Goal: Task Accomplishment & Management: Use online tool/utility

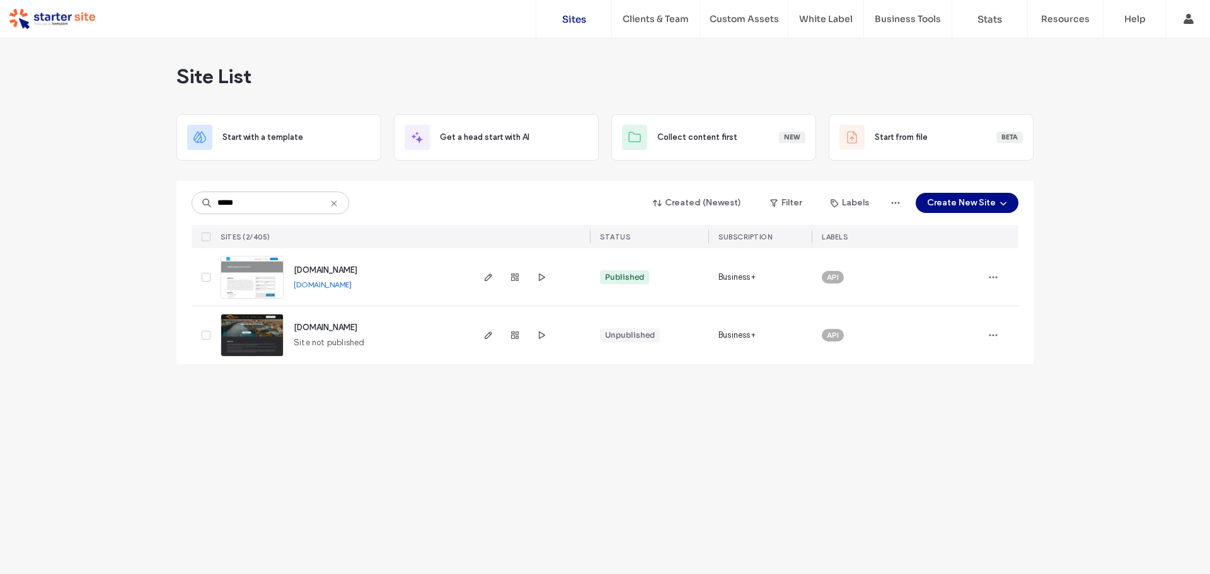
type input "*****"
click at [342, 286] on link "[DOMAIN_NAME]" at bounding box center [323, 284] width 58 height 9
click at [352, 286] on link "sangheragroup.com.au" at bounding box center [323, 284] width 58 height 9
click at [280, 207] on input "********" at bounding box center [271, 203] width 158 height 23
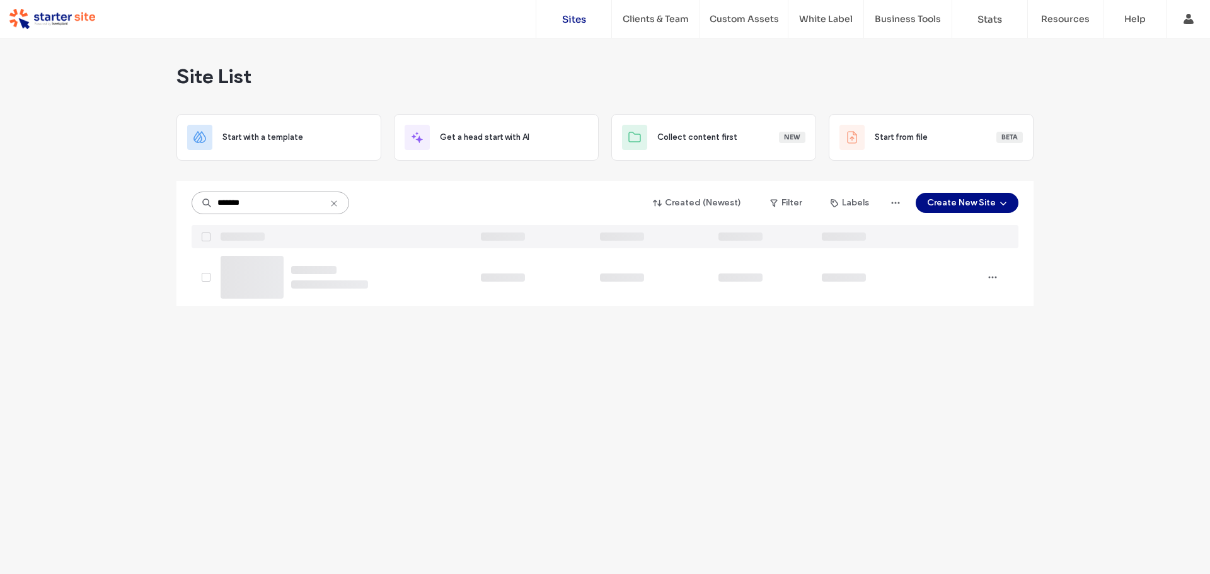
click at [265, 207] on input "*******" at bounding box center [271, 203] width 158 height 23
type input "*****"
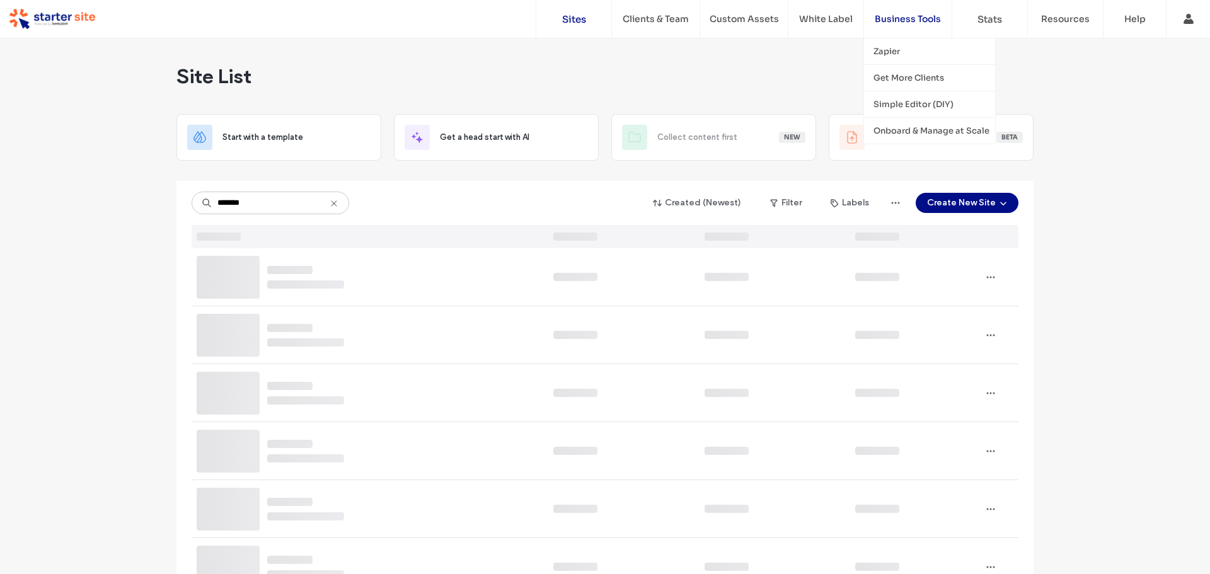
type input "*******"
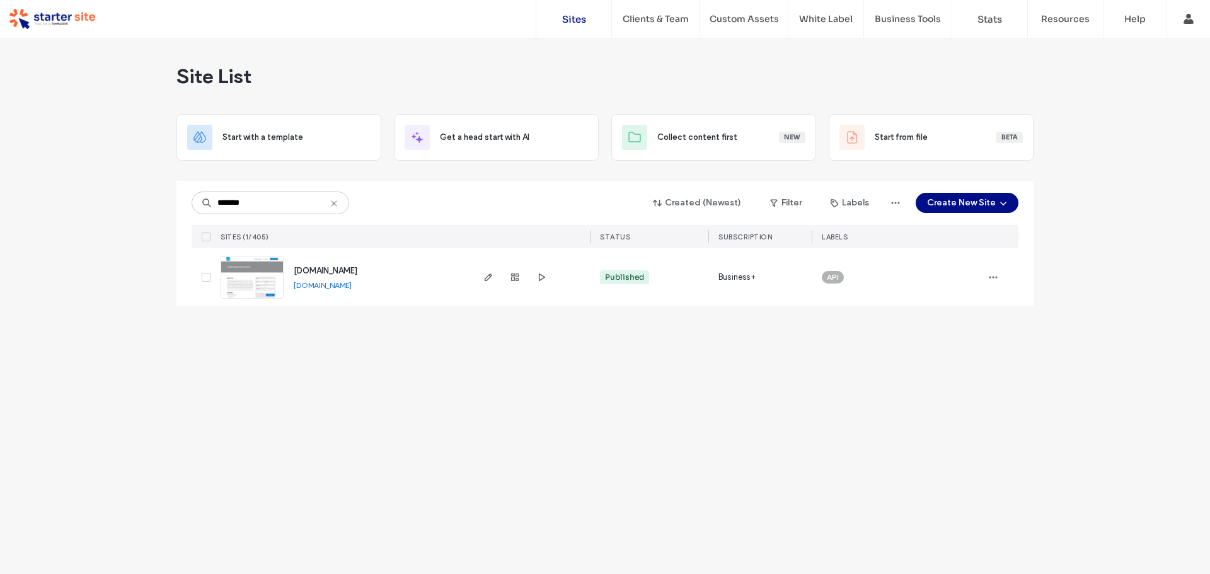
click at [352, 284] on link "[DOMAIN_NAME]" at bounding box center [323, 284] width 58 height 9
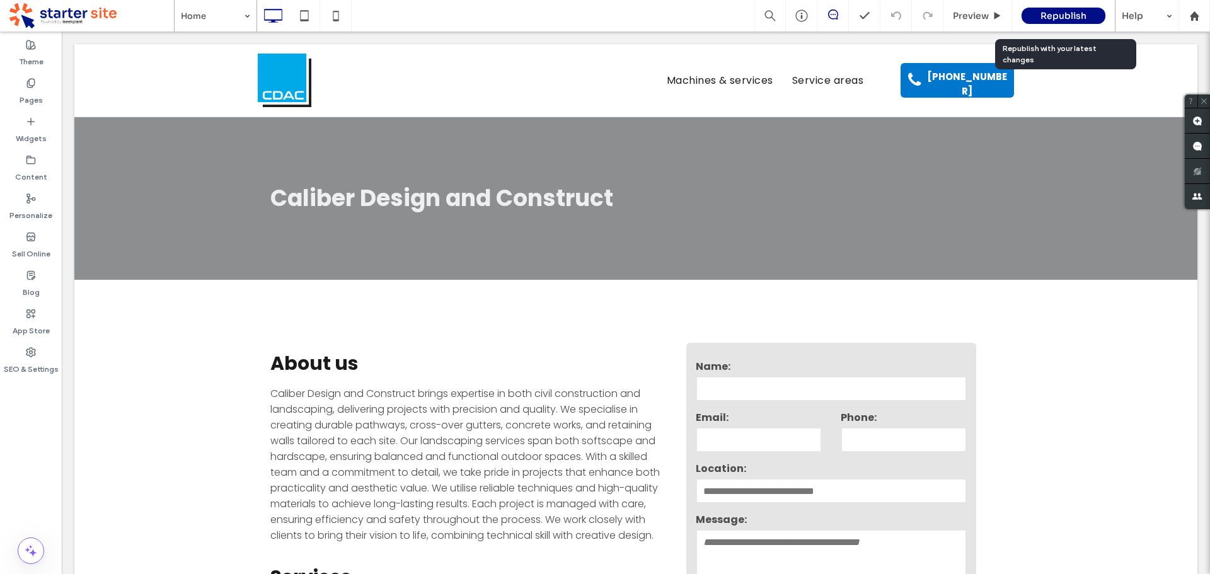
click at [1071, 13] on span "Republish" at bounding box center [1064, 15] width 46 height 11
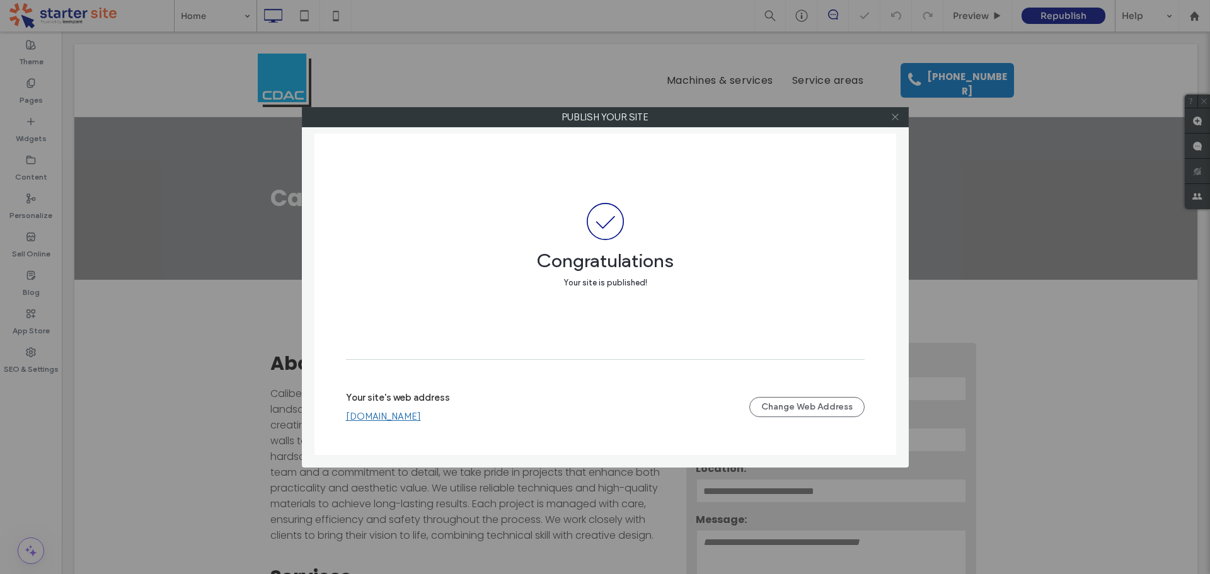
click at [894, 120] on icon at bounding box center [895, 116] width 9 height 9
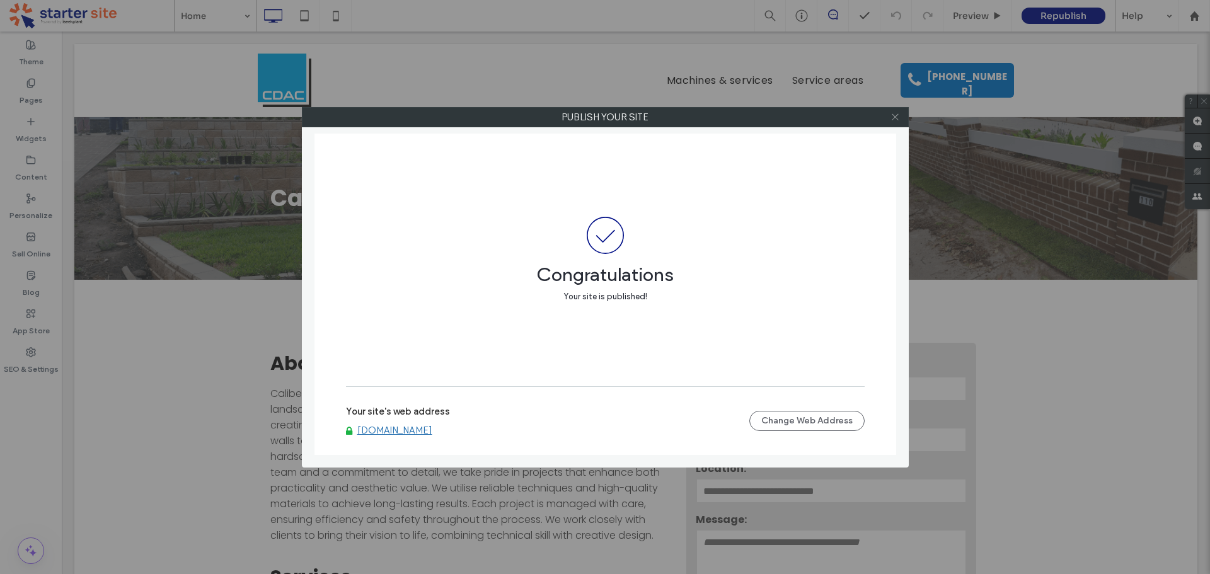
click at [899, 120] on icon at bounding box center [895, 116] width 9 height 9
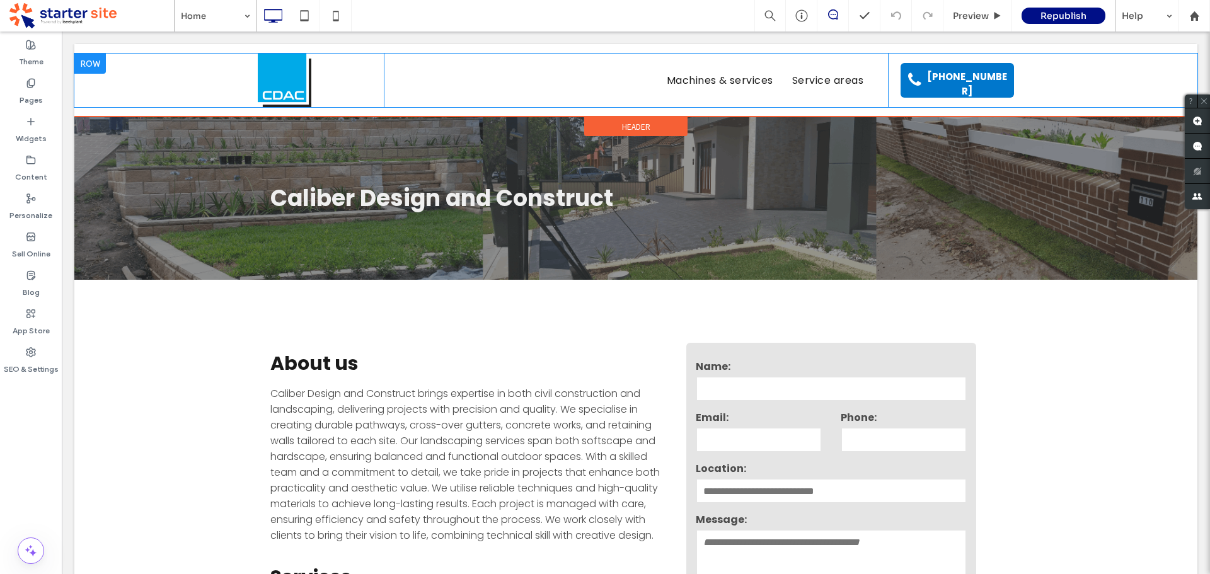
click at [161, 79] on div "Click To Paste Machines & services Service areas Click To Paste [PHONE_NUMBER] …" at bounding box center [635, 81] width 1123 height 54
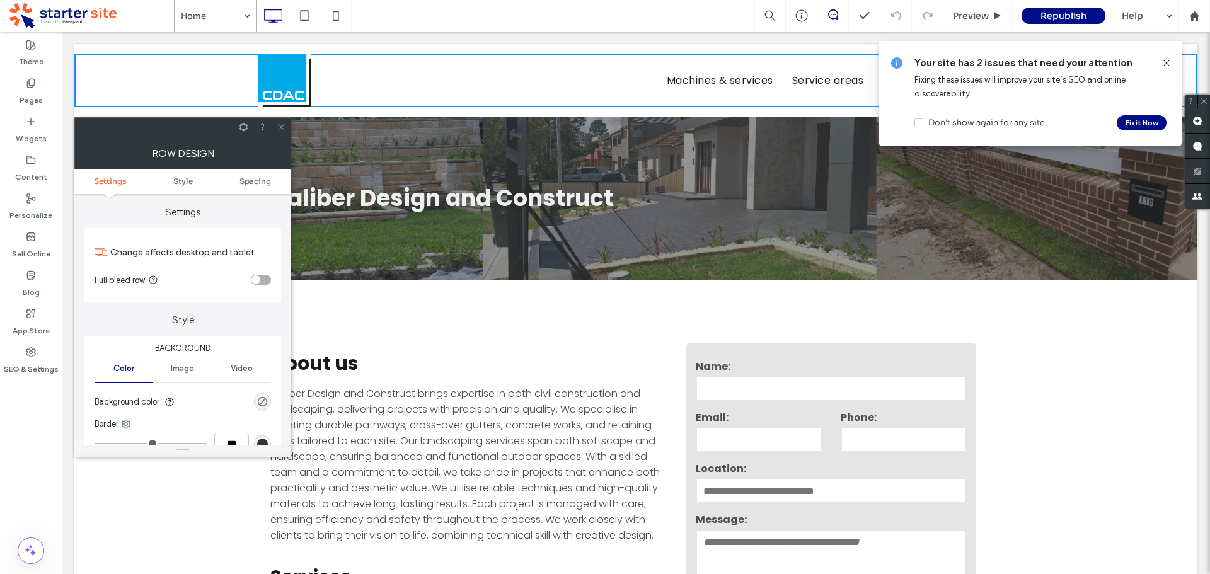
click at [688, 113] on div "Click To Paste Machines & services Service areas Click To Paste [PHONE_NUMBER] …" at bounding box center [635, 80] width 1123 height 73
drag, startPoint x: 1054, startPoint y: 438, endPoint x: 1056, endPoint y: 426, distance: 12.1
click at [1054, 439] on div "About us Caliber Design and Construct brings expertise in both civil constructi…" at bounding box center [635, 550] width 1123 height 541
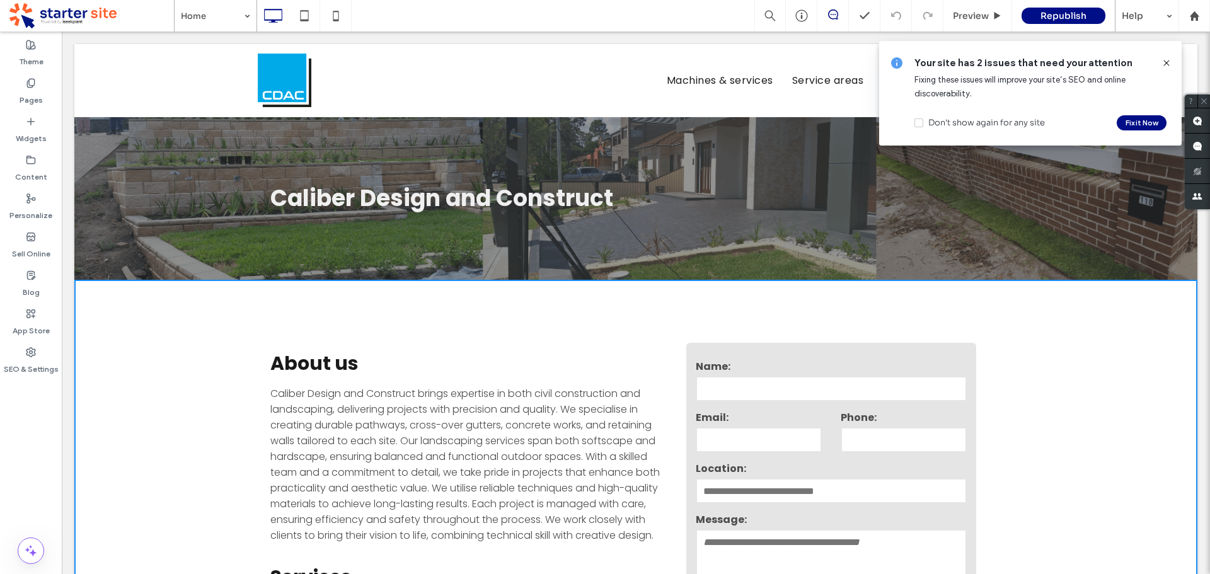
click at [1167, 64] on icon at bounding box center [1167, 63] width 10 height 10
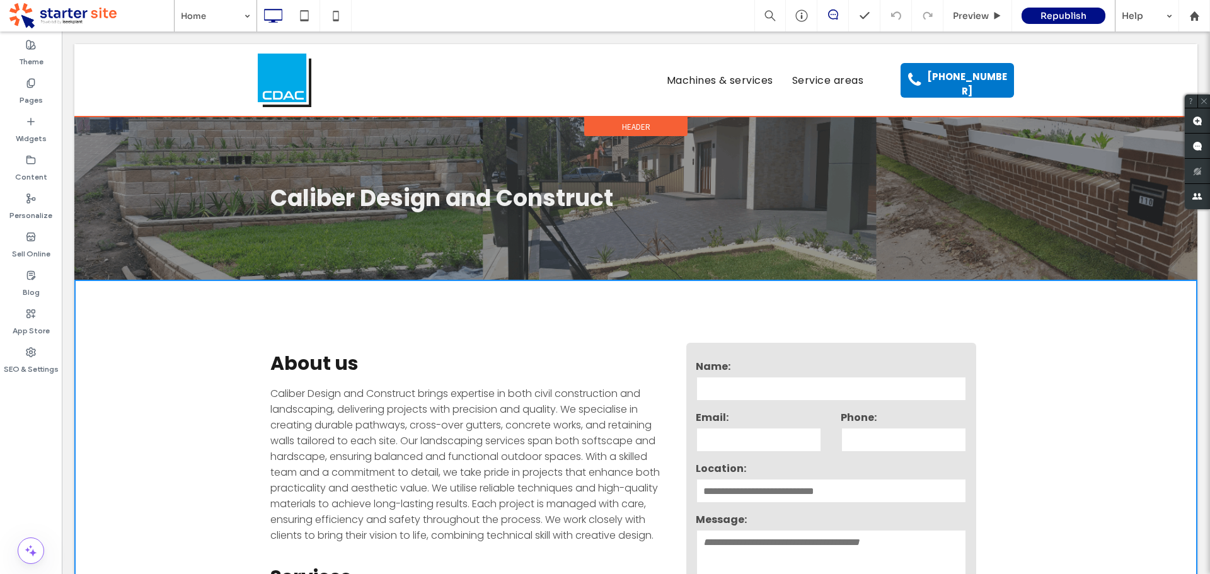
click at [739, 108] on div "Click To Paste Machines & services Service areas Click To Paste [PHONE_NUMBER] …" at bounding box center [635, 80] width 1123 height 73
click at [338, 50] on div "Click To Paste Machines & services Service areas Click To Paste [PHONE_NUMBER] …" at bounding box center [635, 80] width 1123 height 73
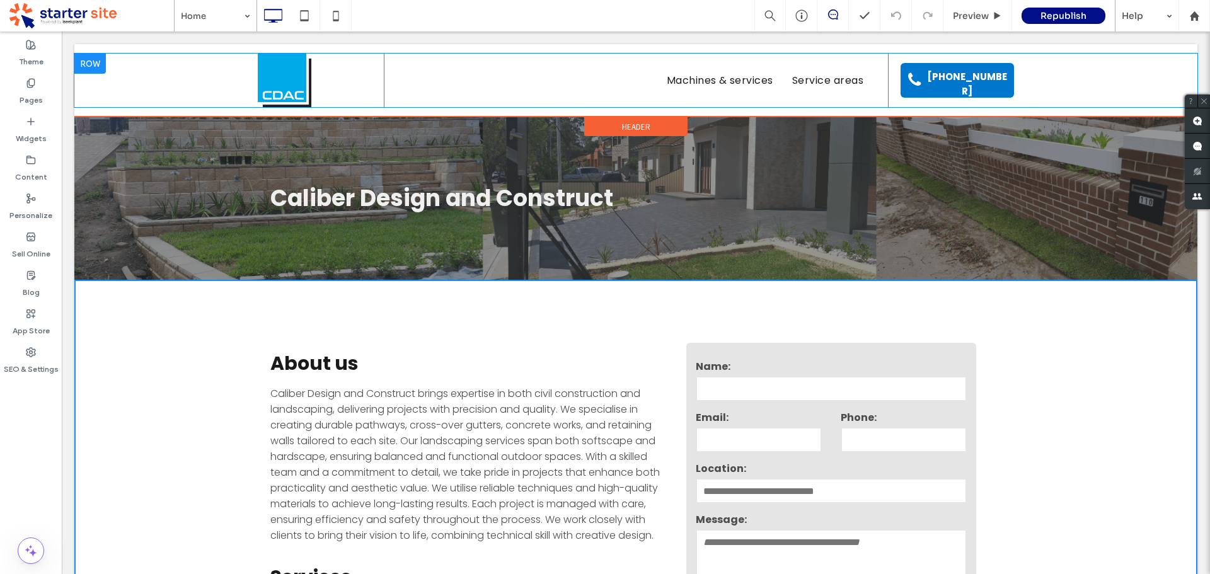
click at [351, 69] on div "Click To Paste" at bounding box center [321, 81] width 126 height 54
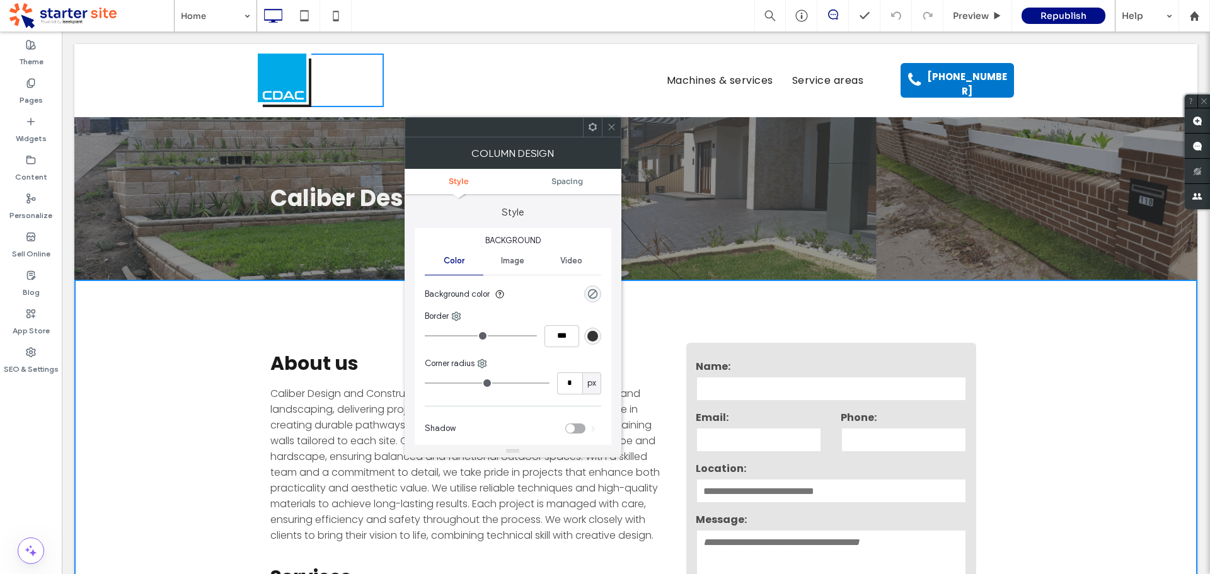
click at [594, 340] on div "rgb(51, 51, 51)" at bounding box center [592, 336] width 11 height 11
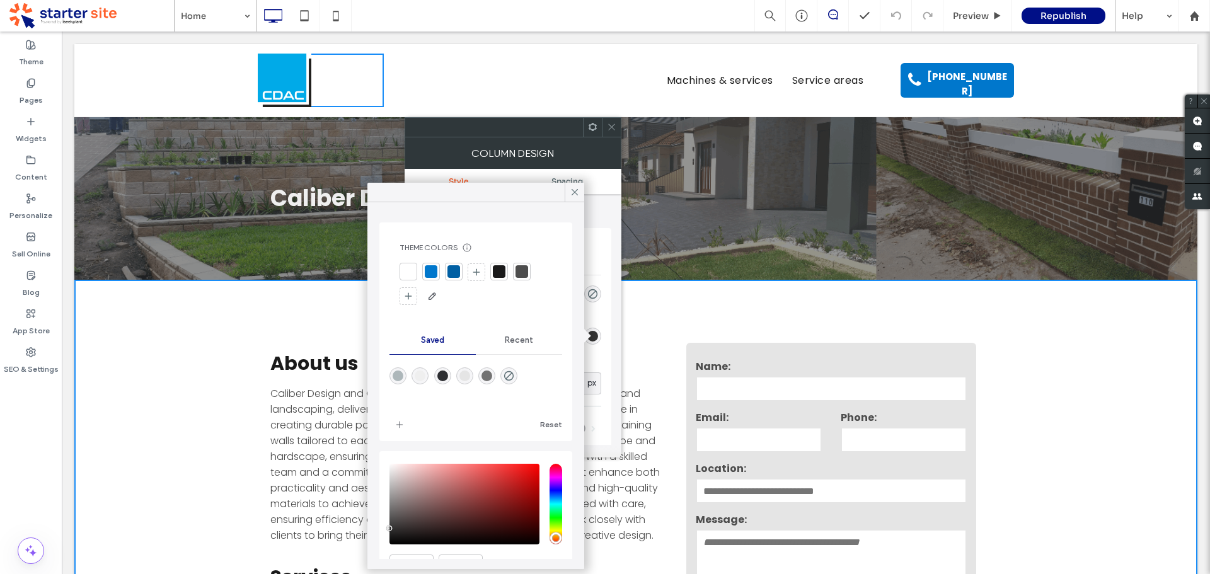
click at [454, 273] on div at bounding box center [453, 271] width 13 height 13
type input "*"
type input "***"
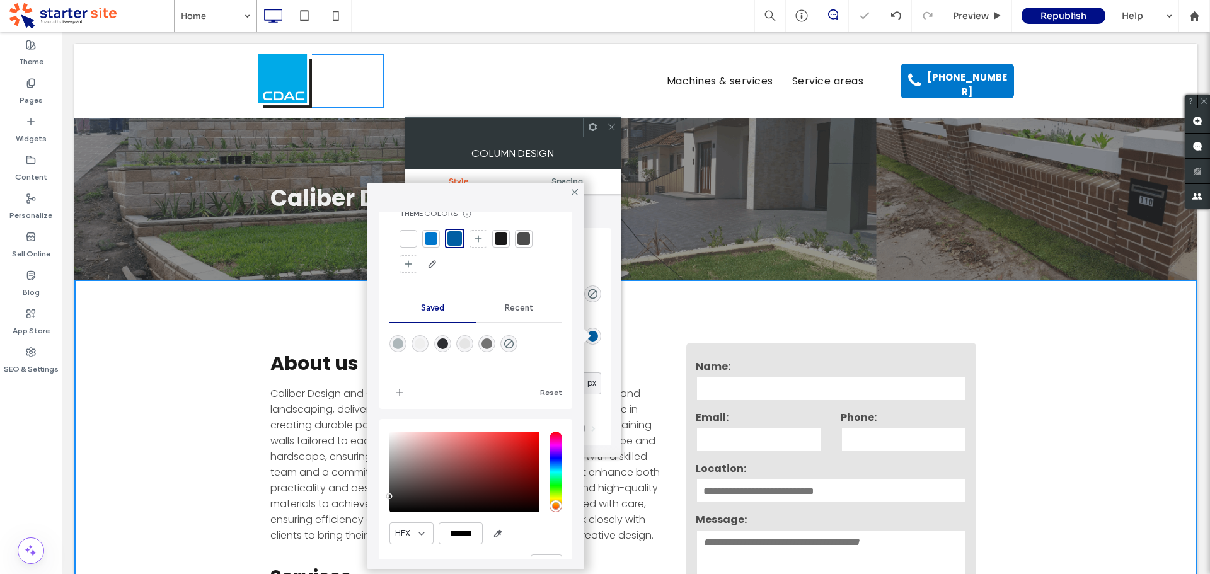
scroll to position [67, 0]
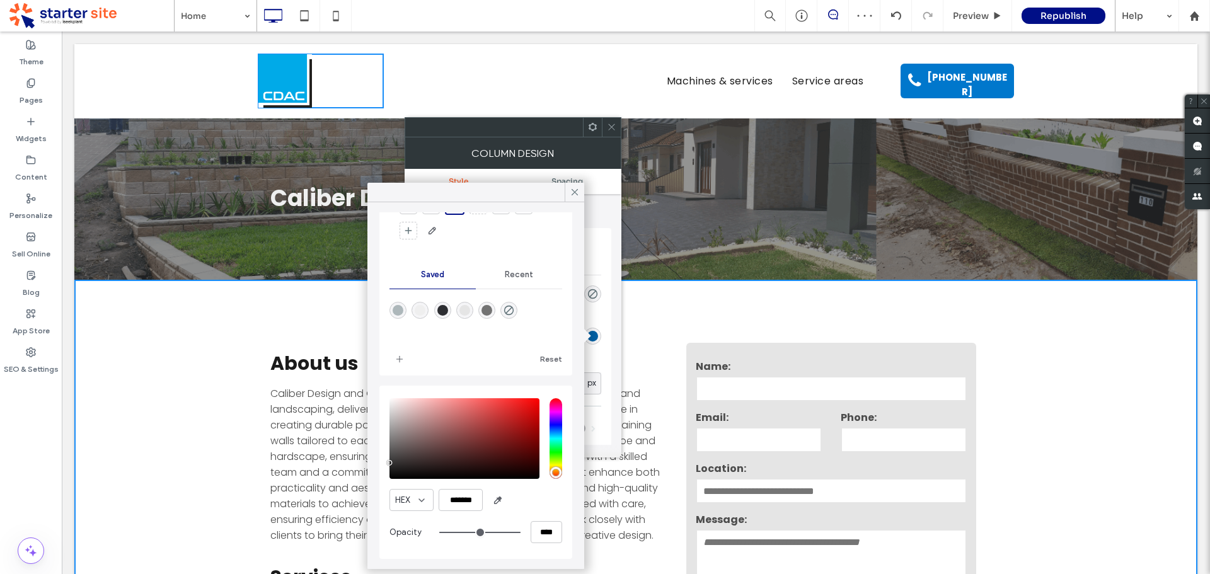
drag, startPoint x: 1146, startPoint y: 393, endPoint x: 1138, endPoint y: 393, distance: 8.8
click at [1146, 393] on div "About us Caliber Design and Construct brings expertise in both civil constructi…" at bounding box center [635, 550] width 1123 height 541
drag, startPoint x: 574, startPoint y: 190, endPoint x: 587, endPoint y: 160, distance: 33.0
click at [574, 190] on icon at bounding box center [574, 192] width 11 height 11
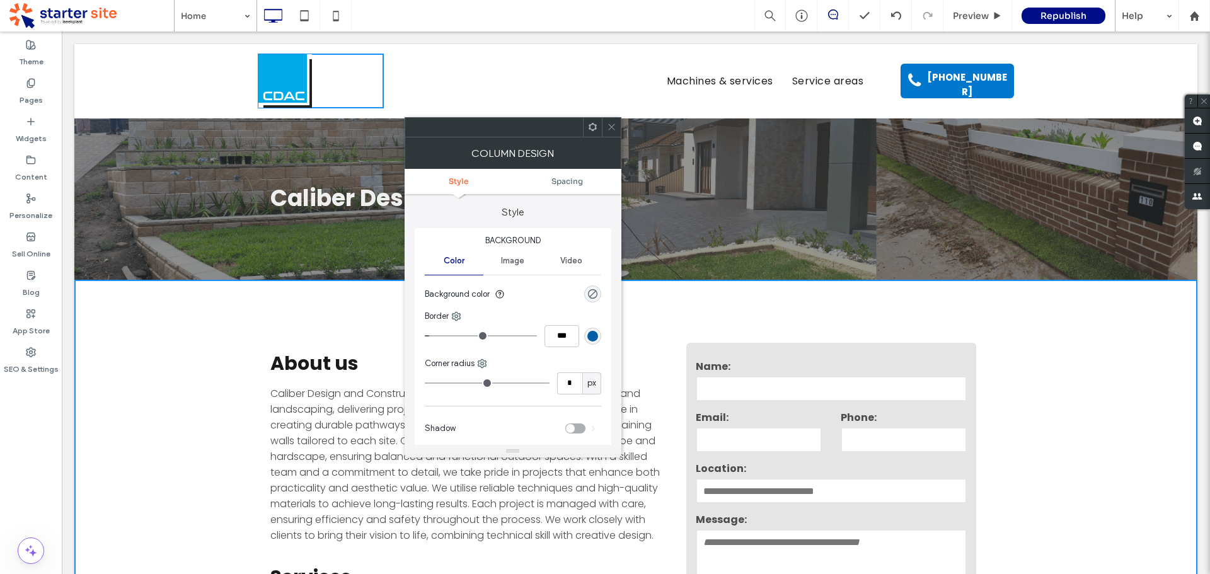
click at [1007, 314] on div "About us Caliber Design and Construct brings expertise in both civil constructi…" at bounding box center [635, 550] width 1123 height 541
click at [616, 125] on icon at bounding box center [611, 126] width 9 height 9
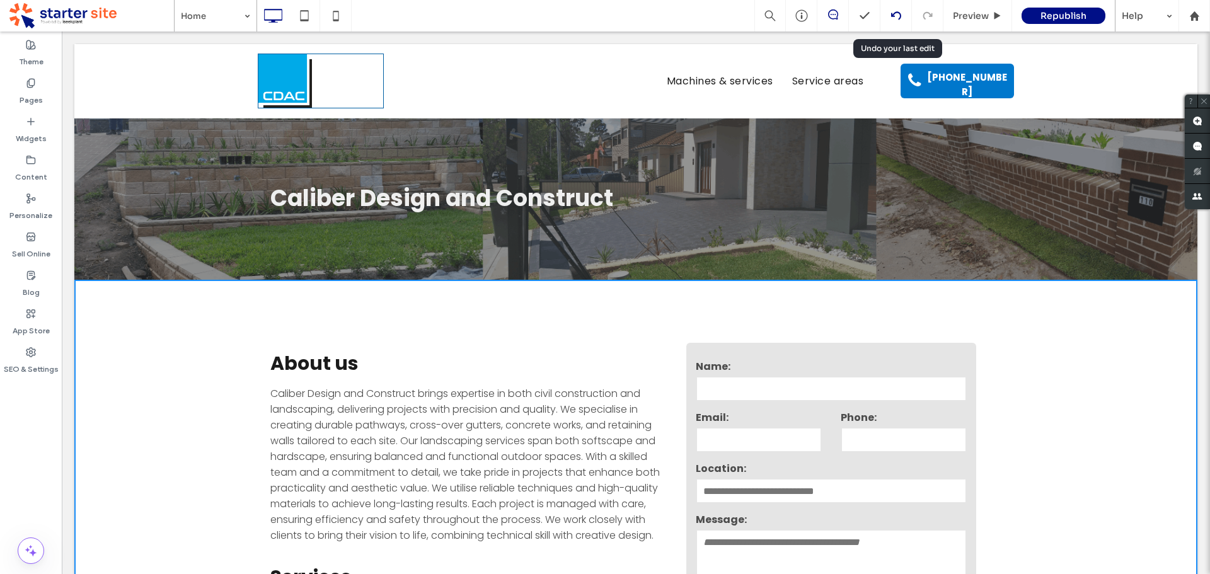
click at [894, 11] on icon at bounding box center [896, 16] width 10 height 10
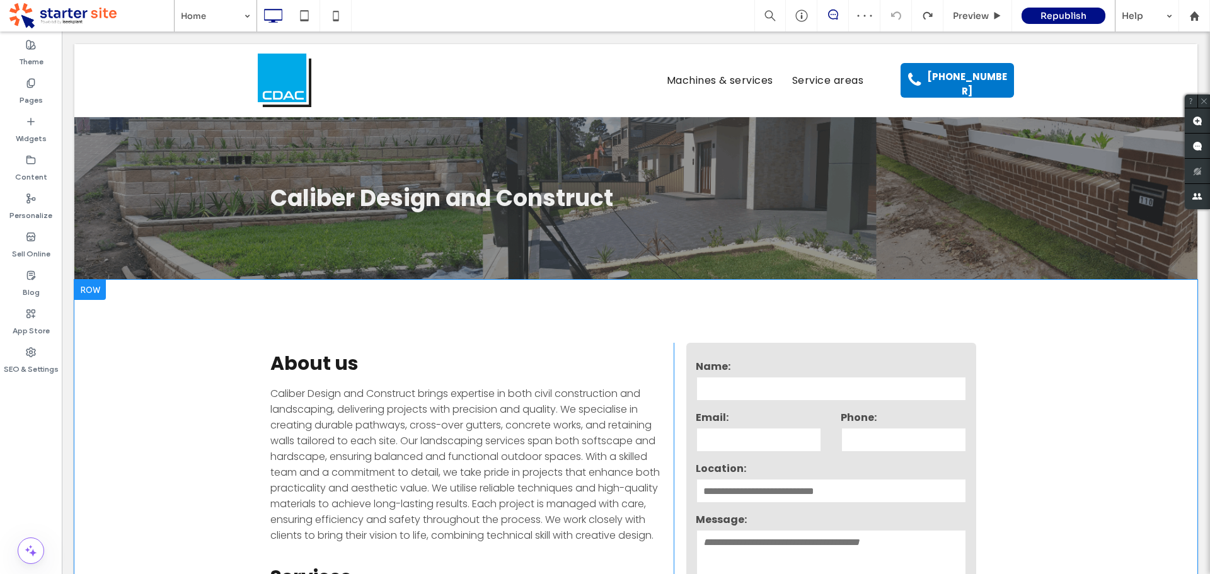
scroll to position [0, 0]
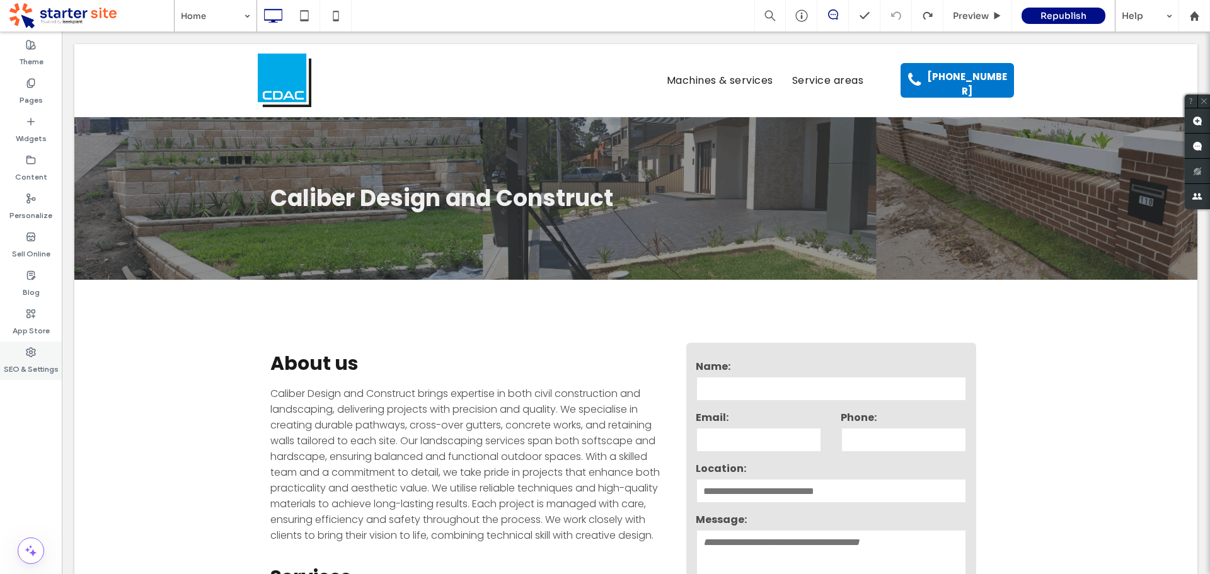
click at [23, 364] on label "SEO & Settings" at bounding box center [31, 366] width 55 height 18
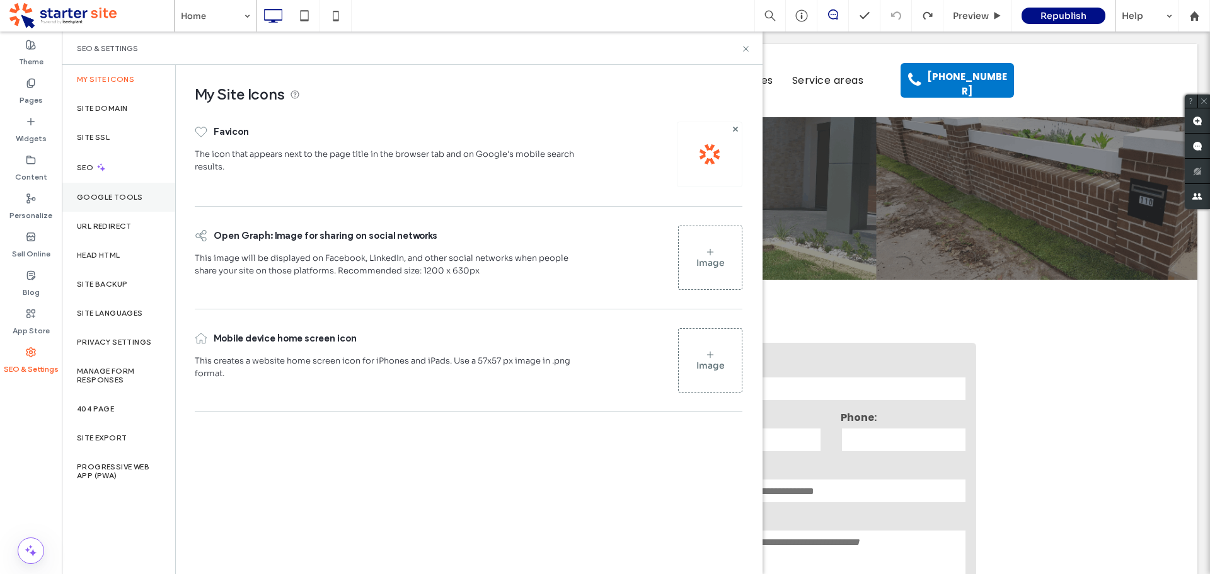
click at [129, 201] on label "Google Tools" at bounding box center [110, 197] width 66 height 9
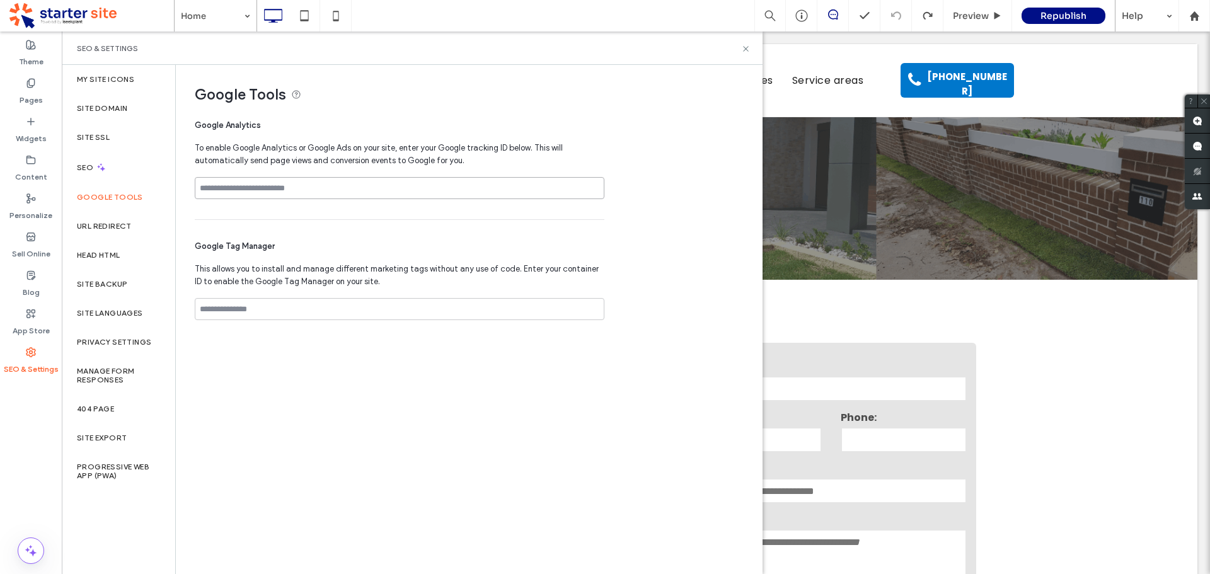
drag, startPoint x: 319, startPoint y: 190, endPoint x: 393, endPoint y: 156, distance: 81.5
click at [319, 190] on input at bounding box center [400, 188] width 410 height 22
click at [336, 188] on input at bounding box center [400, 188] width 410 height 22
paste input "**********"
type input "**********"
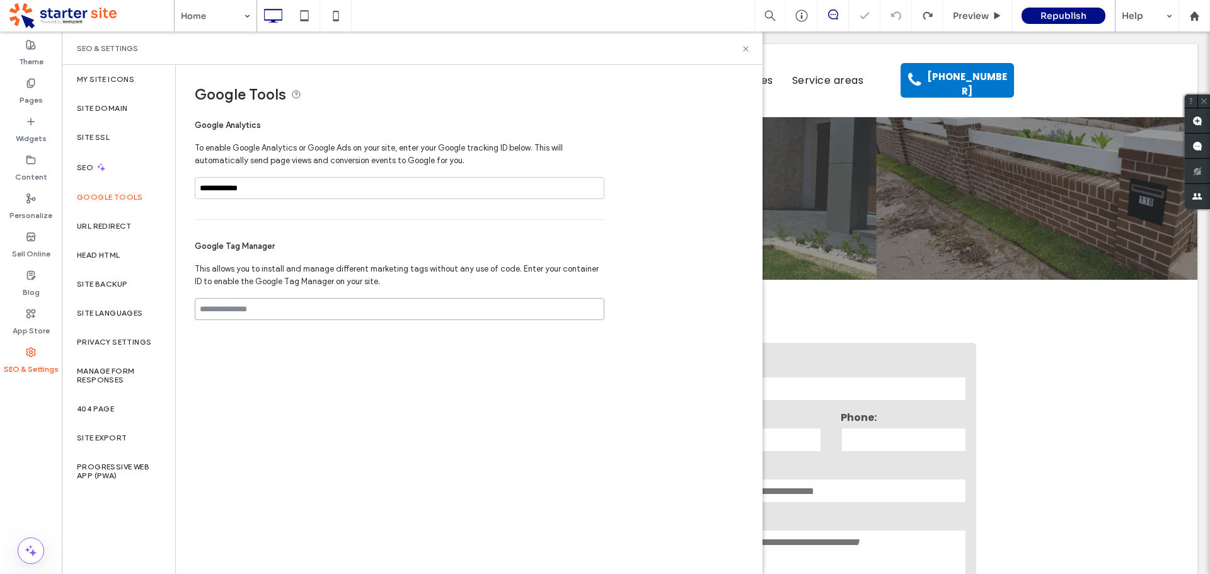
click at [287, 309] on input at bounding box center [400, 309] width 410 height 22
click at [1073, 18] on span "Republish" at bounding box center [1064, 15] width 46 height 11
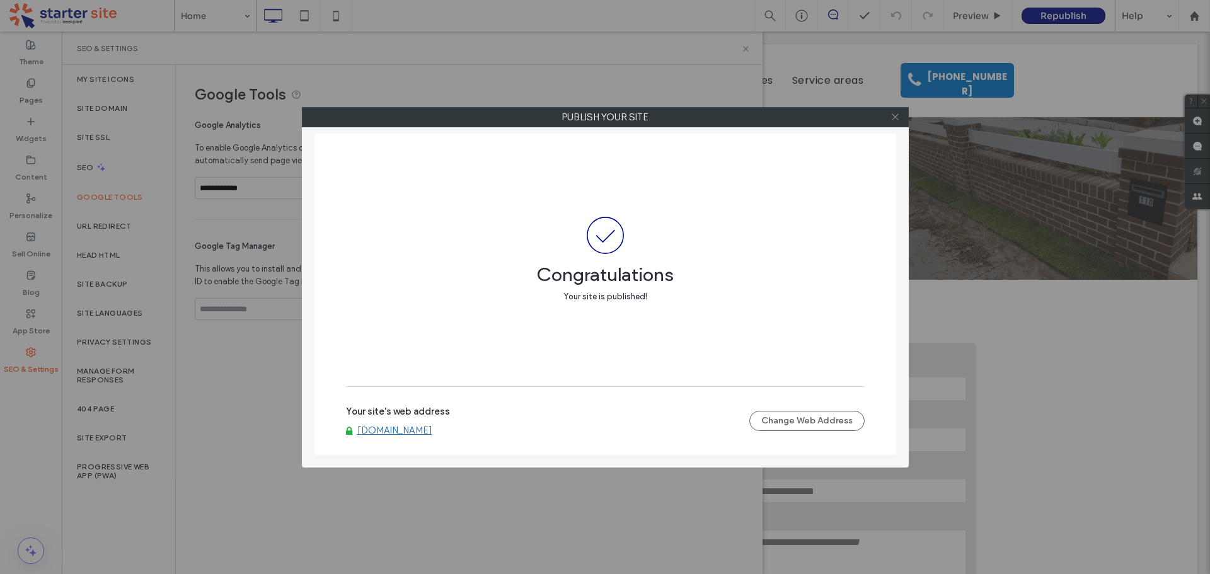
click at [896, 115] on icon at bounding box center [895, 116] width 9 height 9
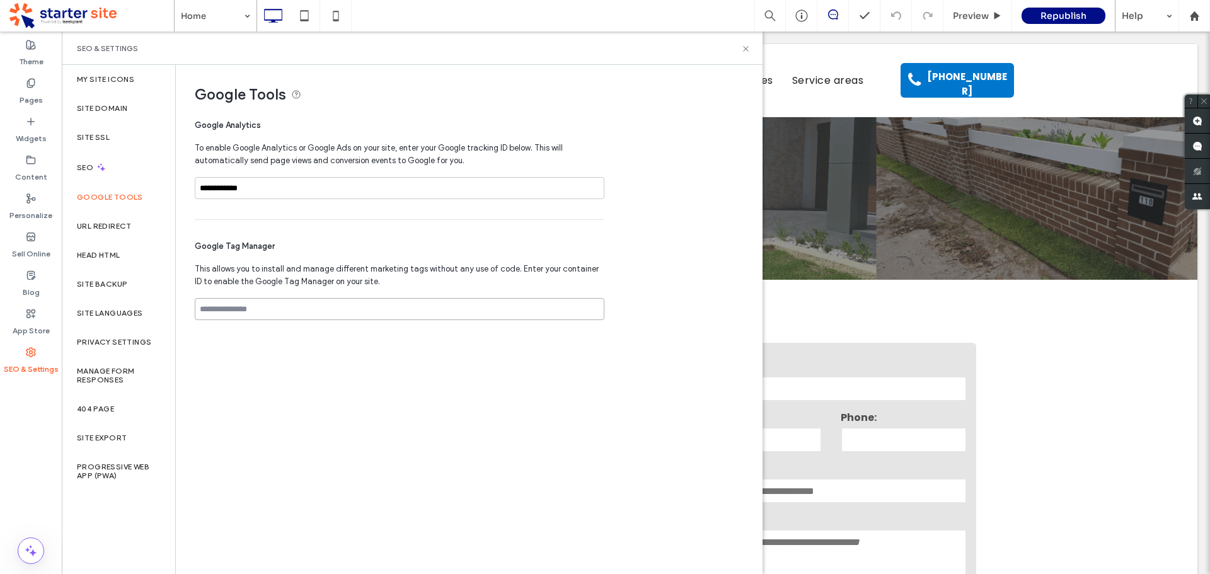
click at [307, 308] on input at bounding box center [400, 309] width 410 height 22
paste input "**********"
type input "**********"
click at [724, 88] on span "Google Tools" at bounding box center [469, 94] width 548 height 19
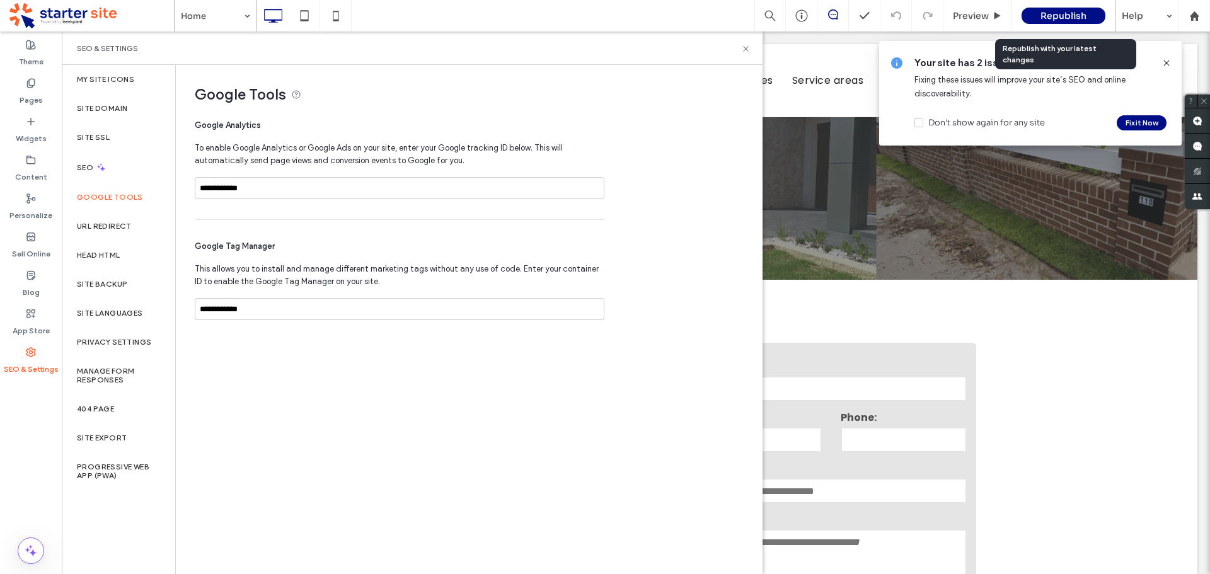
click at [1055, 12] on span "Republish" at bounding box center [1064, 15] width 46 height 11
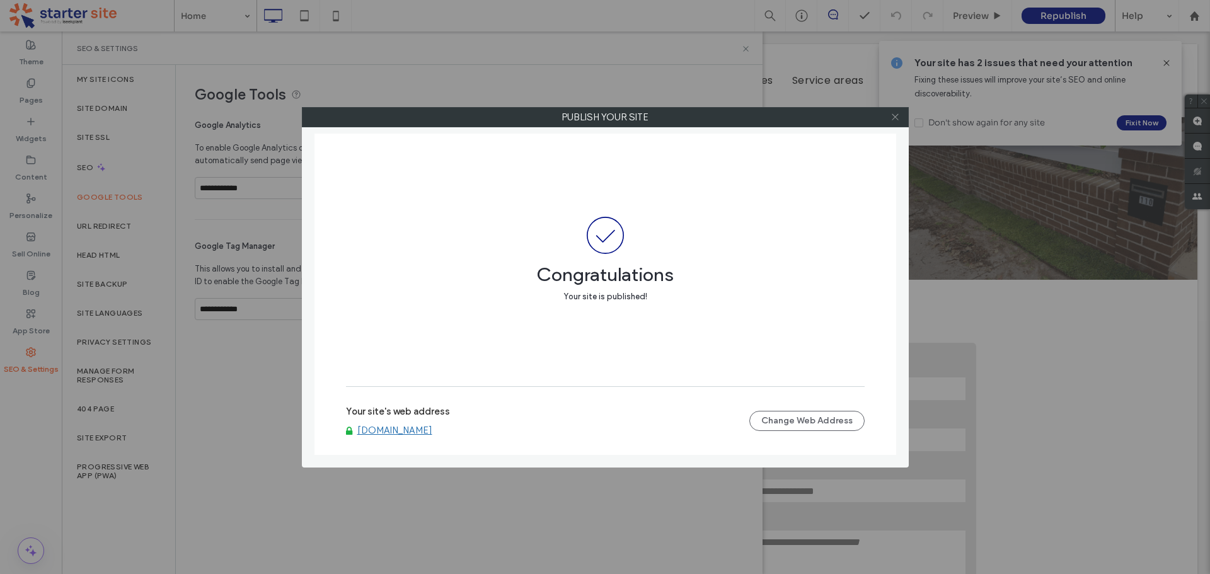
click at [891, 116] on icon at bounding box center [895, 116] width 9 height 9
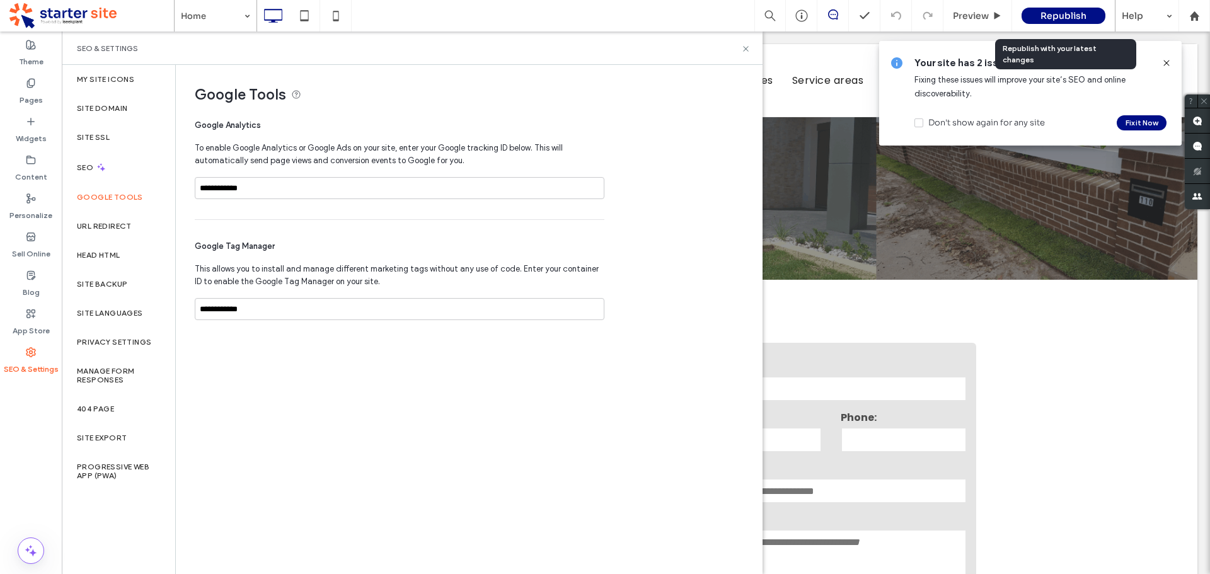
click at [1057, 13] on span "Republish" at bounding box center [1064, 15] width 46 height 11
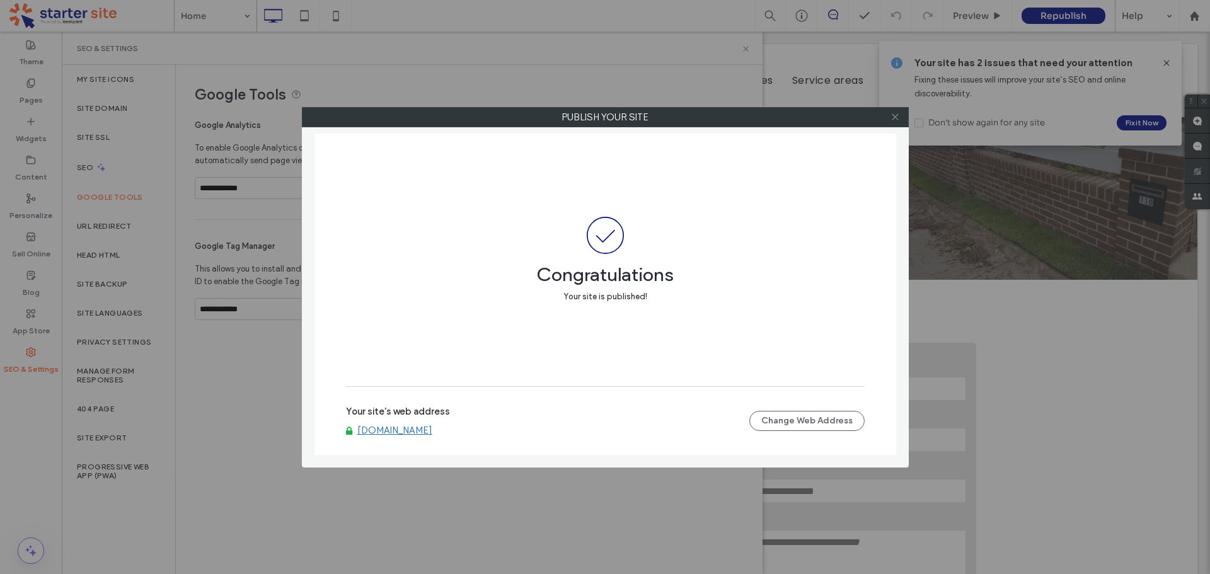
click at [899, 118] on icon at bounding box center [895, 116] width 9 height 9
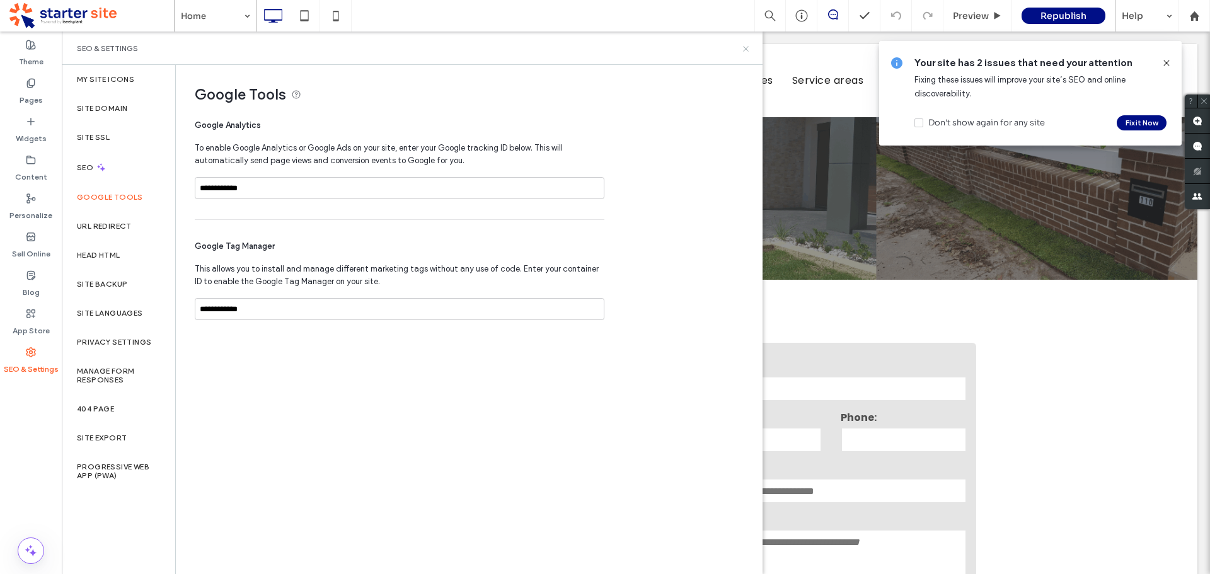
click at [750, 47] on icon at bounding box center [745, 48] width 9 height 9
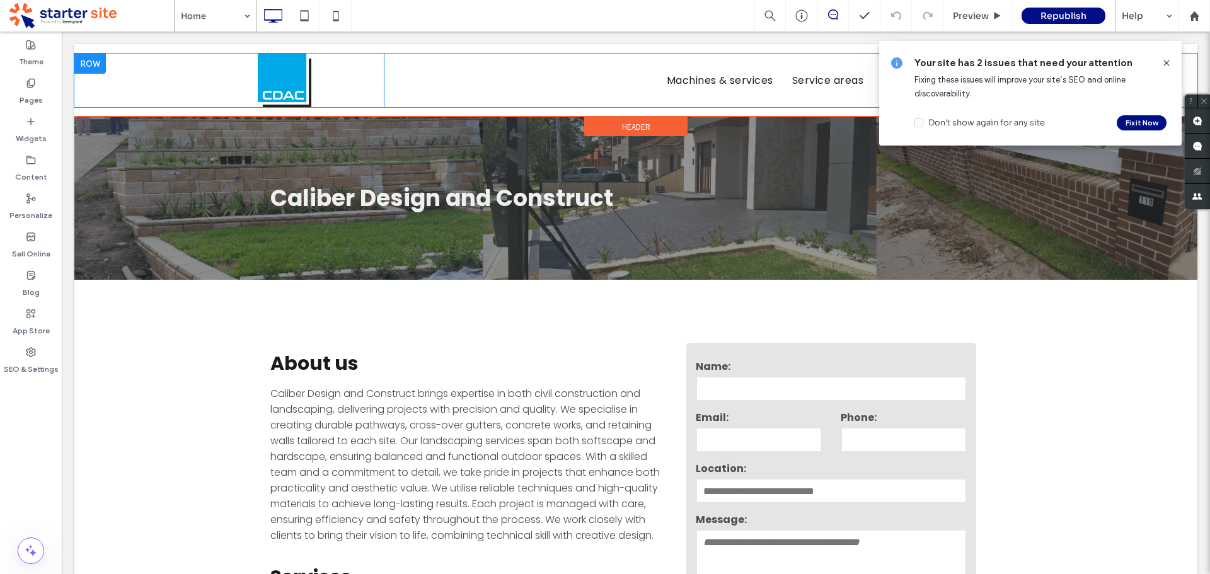
click at [446, 58] on div "Machines & services Service areas Click To Paste" at bounding box center [636, 81] width 504 height 54
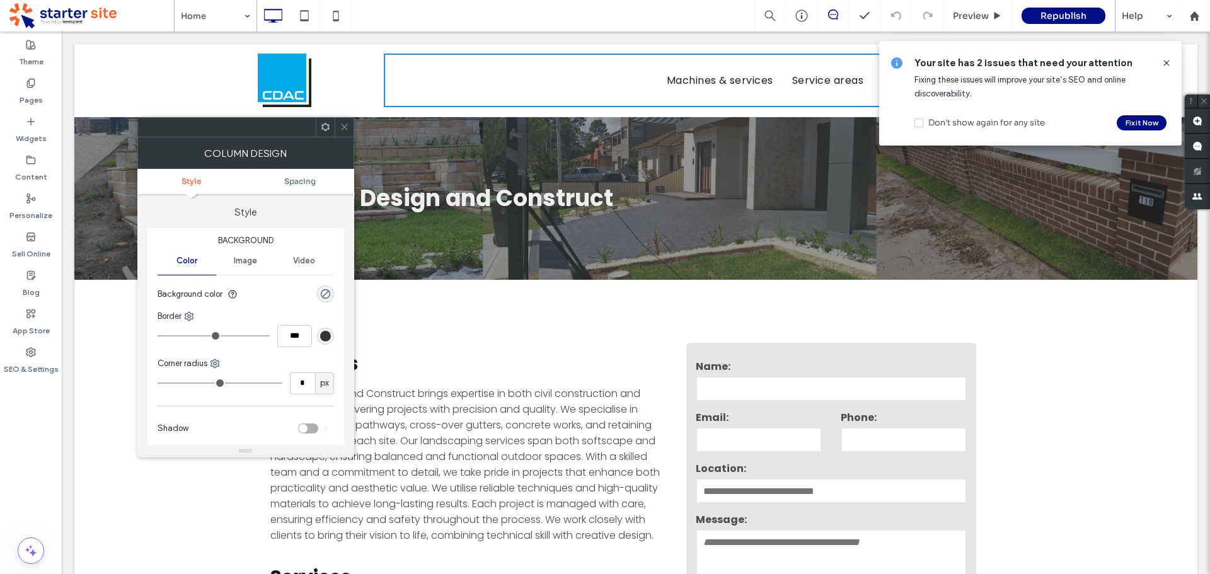
click at [354, 52] on div "Click To Paste Machines & services Service areas Click To Paste [PHONE_NUMBER] …" at bounding box center [635, 80] width 1123 height 73
click at [1166, 58] on icon at bounding box center [1167, 63] width 10 height 10
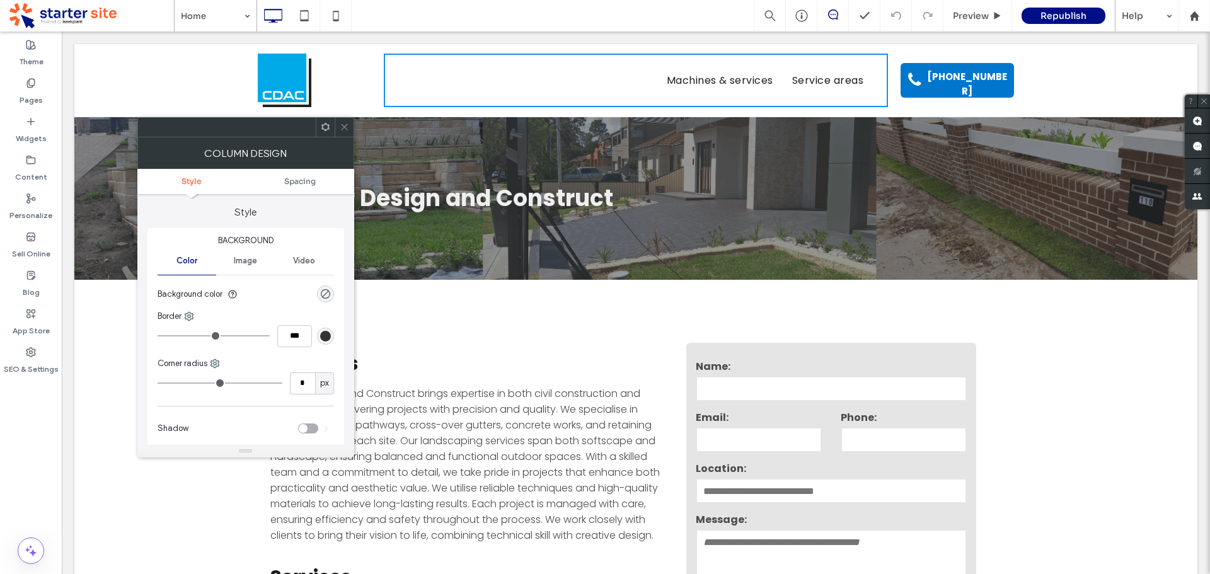
click at [1137, 68] on div "Click To Paste Machines & services Service areas Click To Paste [PHONE_NUMBER] …" at bounding box center [635, 81] width 1123 height 54
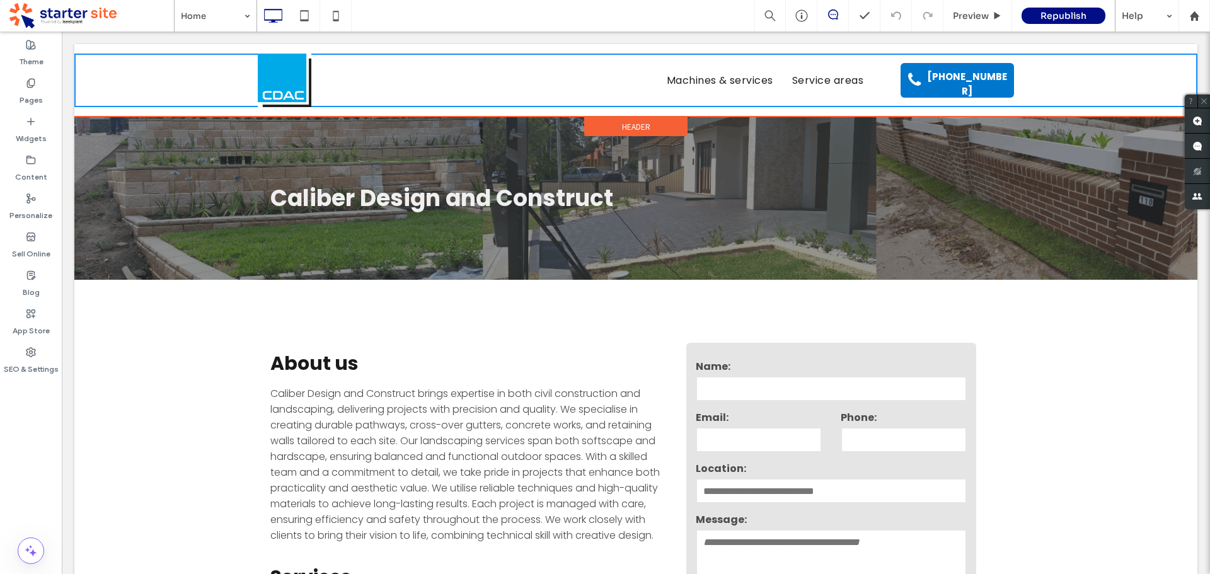
click at [1136, 50] on div "Click To Paste Machines & services Service areas Click To Paste [PHONE_NUMBER] …" at bounding box center [635, 80] width 1123 height 73
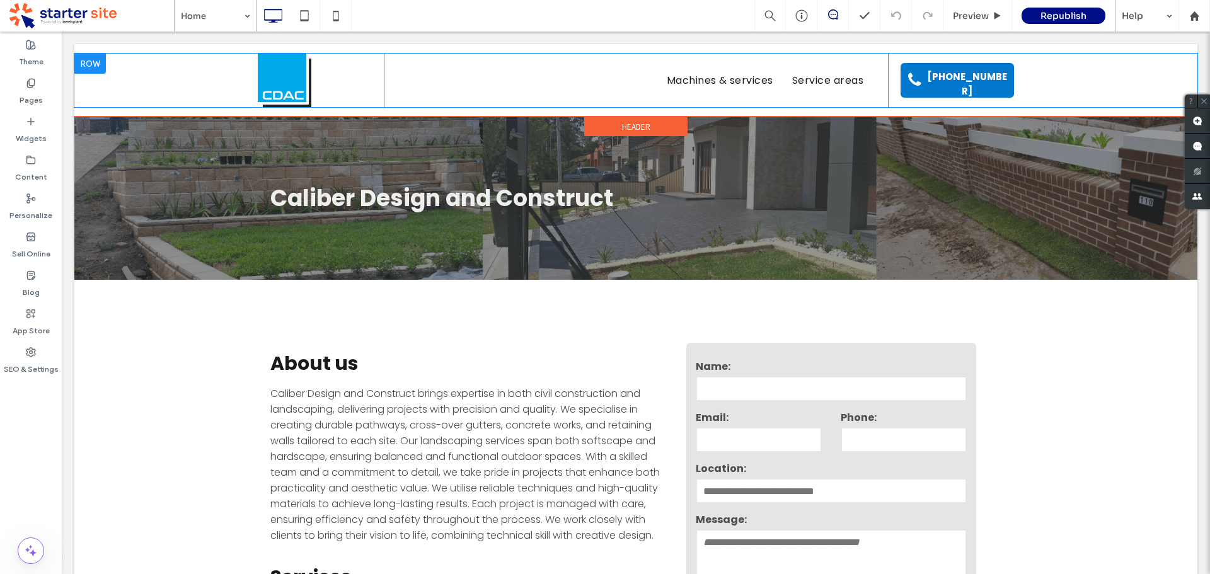
click at [1128, 74] on div "Click To Paste Machines & services Service areas Click To Paste [PHONE_NUMBER] …" at bounding box center [635, 81] width 1123 height 54
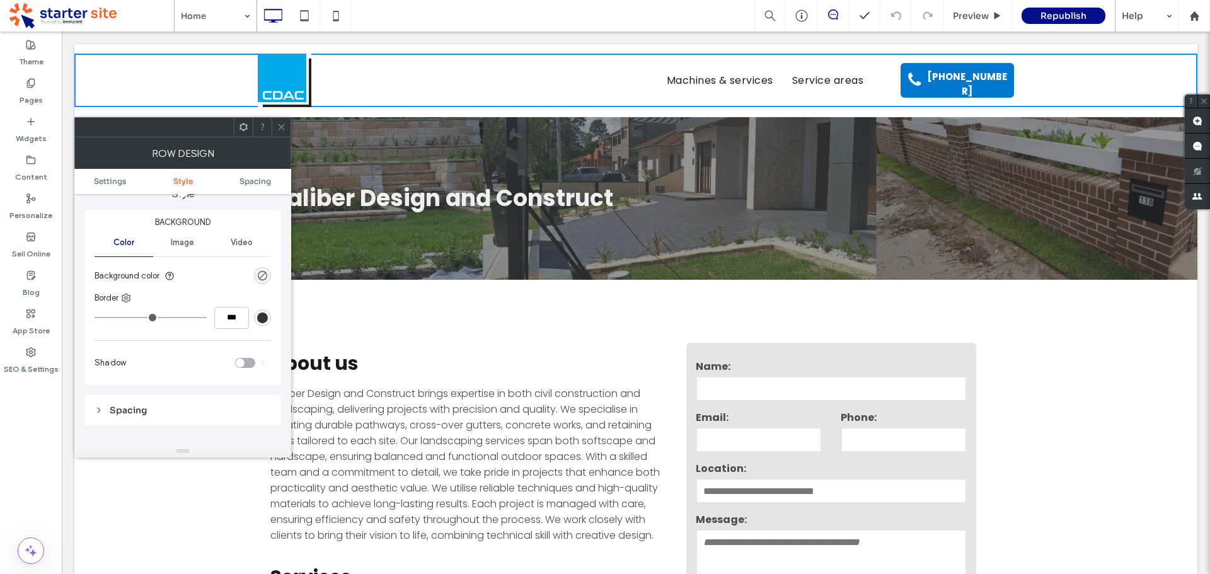
scroll to position [252, 0]
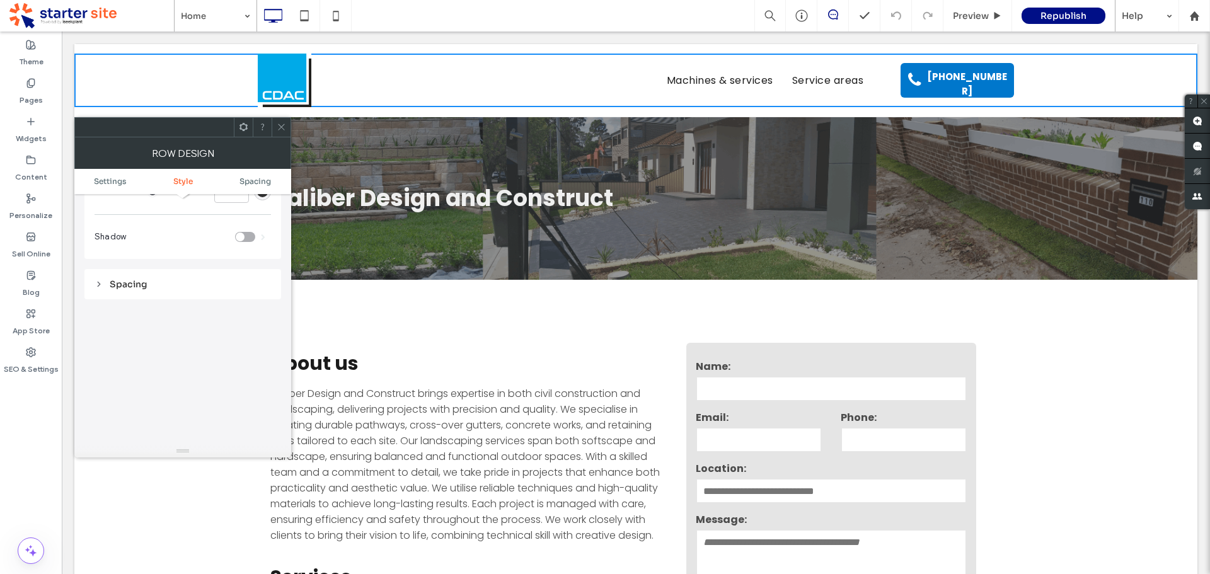
click at [205, 84] on div "Click To Paste Machines & services Service areas Click To Paste [PHONE_NUMBER] …" at bounding box center [635, 81] width 1123 height 54
click at [282, 137] on div "Row Design" at bounding box center [182, 153] width 217 height 32
click at [285, 131] on icon at bounding box center [281, 126] width 9 height 9
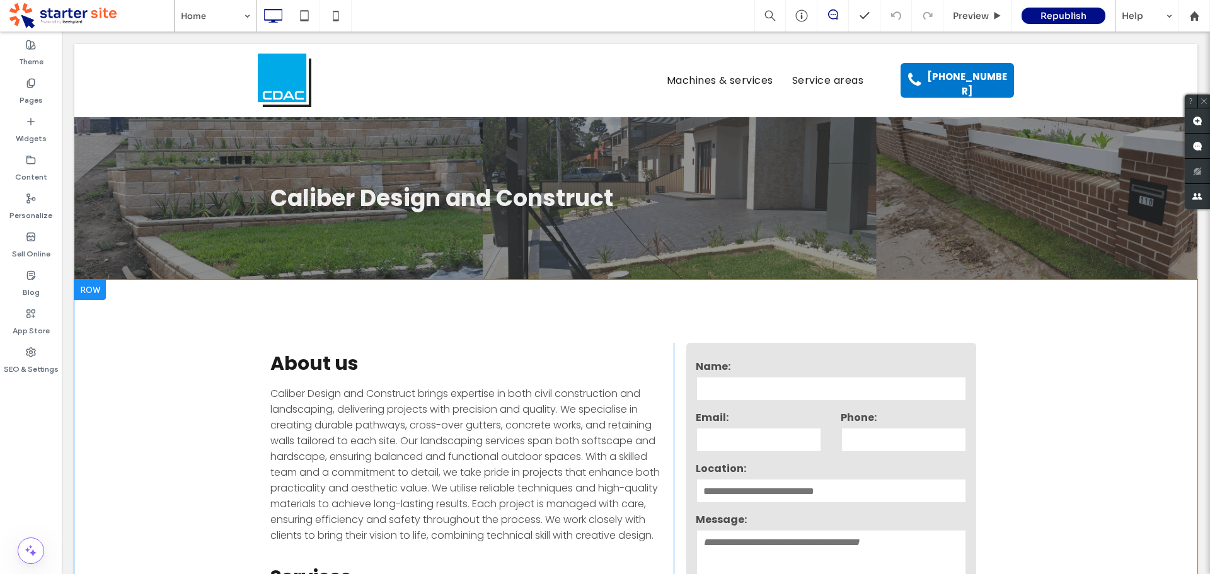
click at [124, 417] on div "About us Caliber Design and Construct brings expertise in both civil constructi…" at bounding box center [635, 550] width 1123 height 541
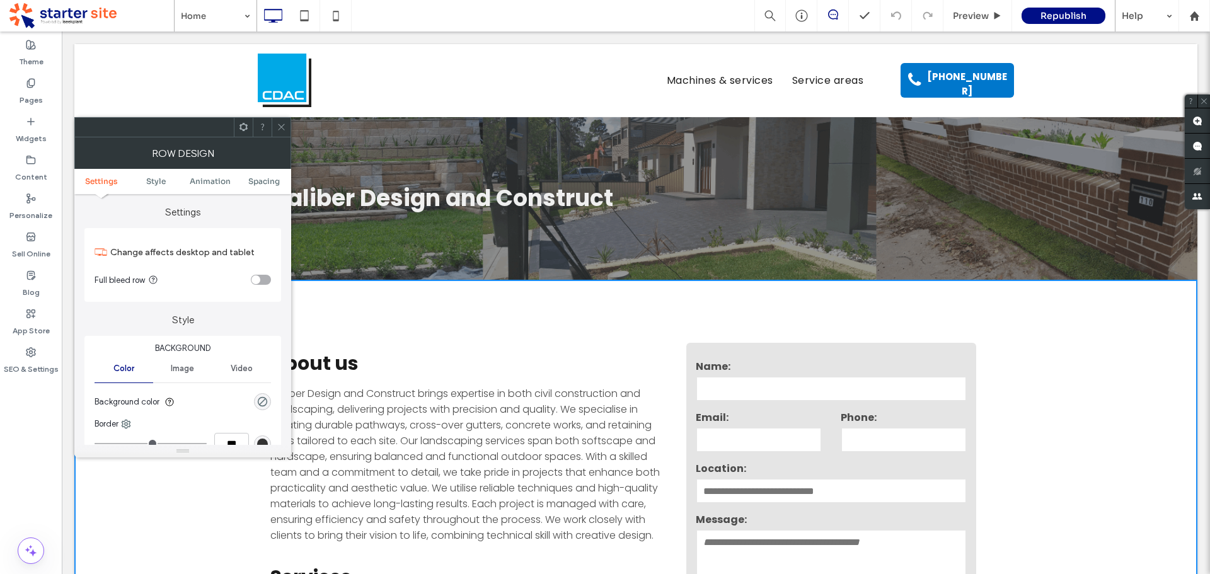
click at [1170, 376] on div "About us Caliber Design and Construct brings expertise in both civil constructi…" at bounding box center [635, 550] width 1123 height 541
click at [209, 49] on div "Click To Paste Machines & services Service areas Click To Paste [PHONE_NUMBER] …" at bounding box center [635, 80] width 1123 height 73
click at [197, 50] on div "Click To Paste Machines & services Service areas Click To Paste [PHONE_NUMBER] …" at bounding box center [635, 80] width 1123 height 73
click at [279, 127] on icon at bounding box center [281, 126] width 9 height 9
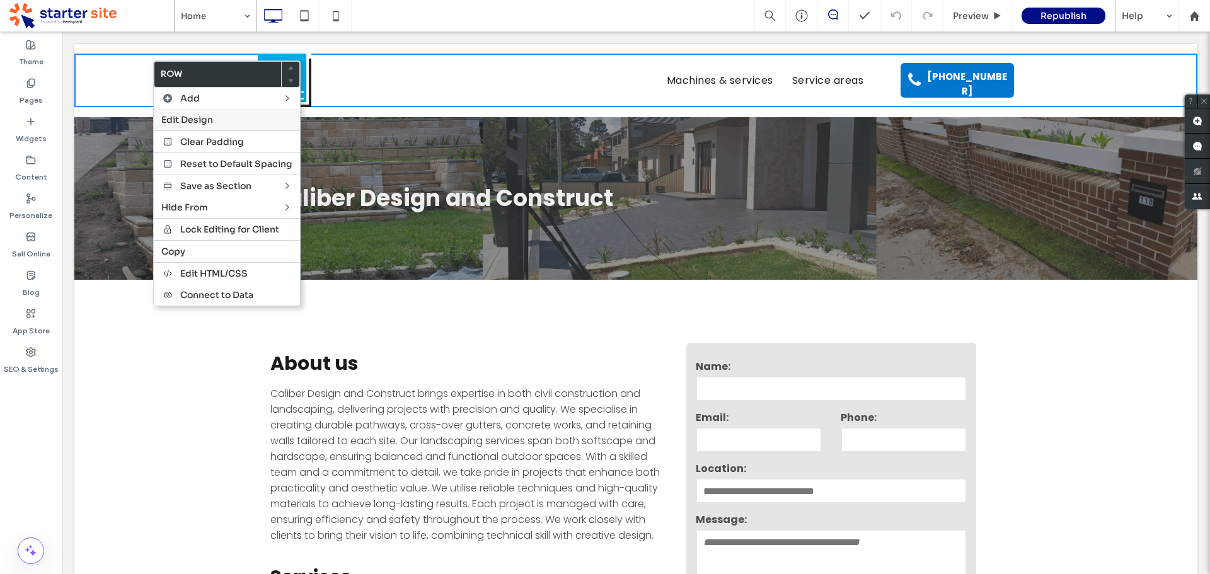
click at [205, 119] on span "Edit Design" at bounding box center [187, 119] width 52 height 11
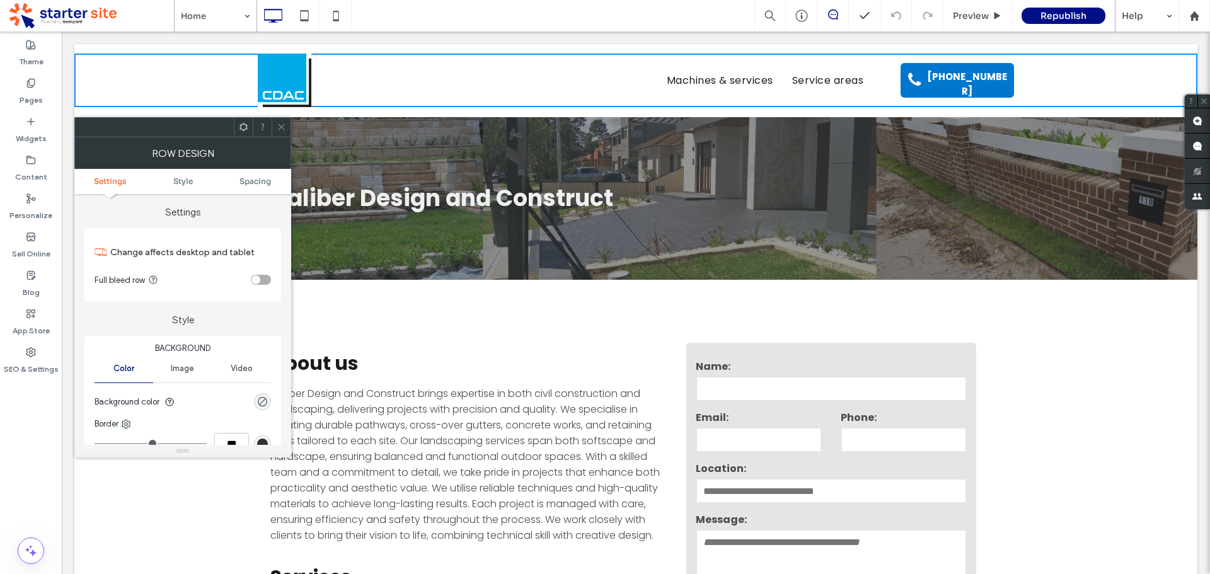
scroll to position [63, 0]
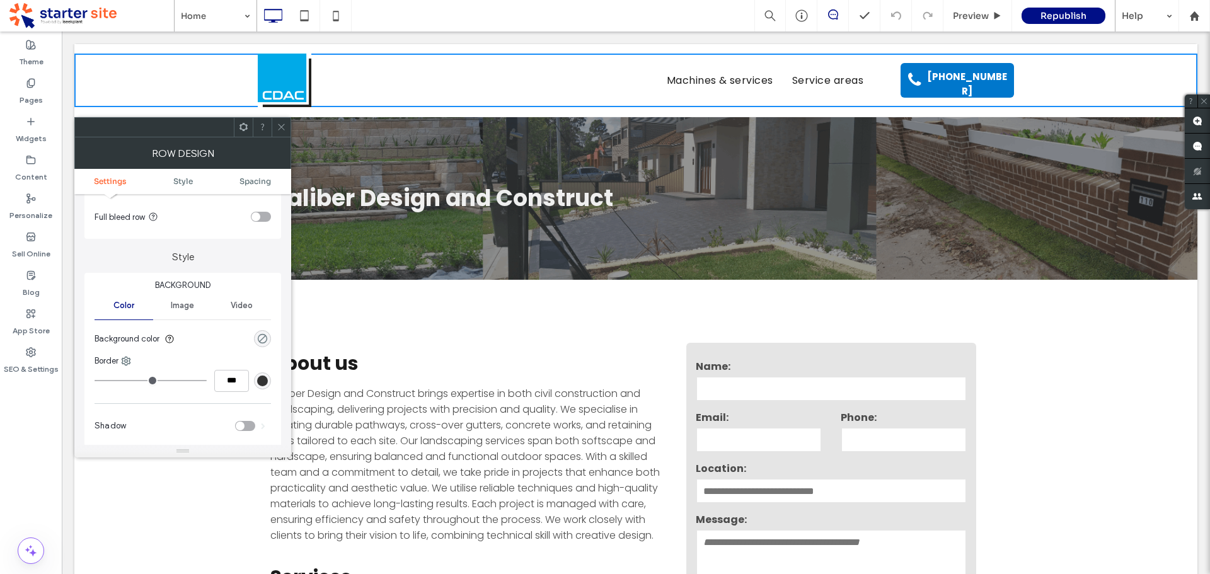
click at [263, 338] on div "rgba(0, 0, 0, 0)" at bounding box center [262, 338] width 11 height 11
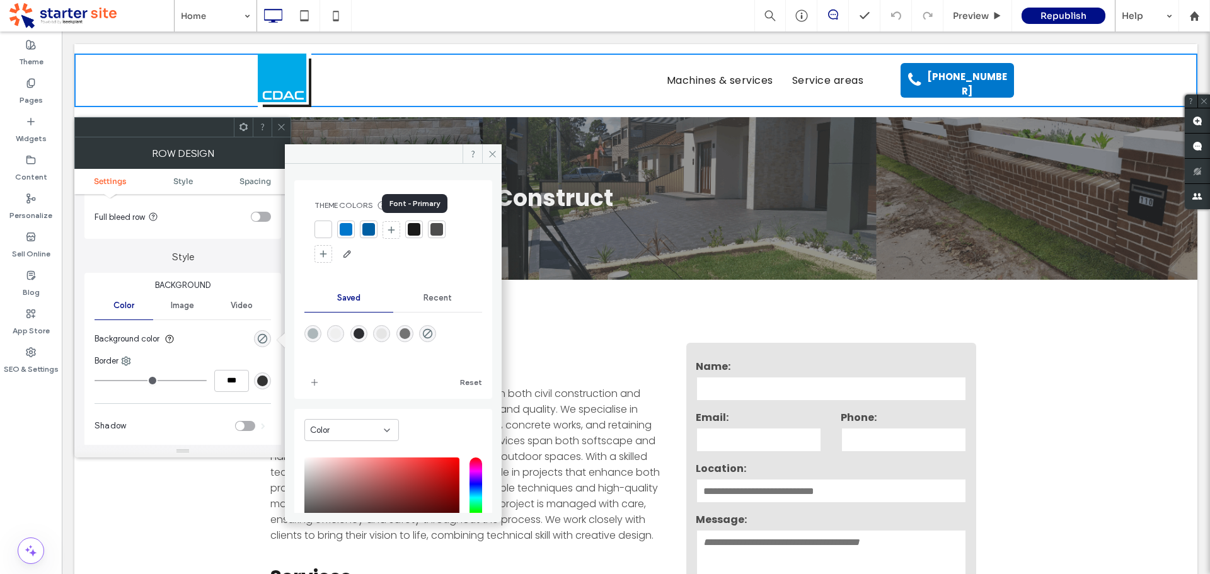
click at [415, 231] on div at bounding box center [414, 229] width 13 height 13
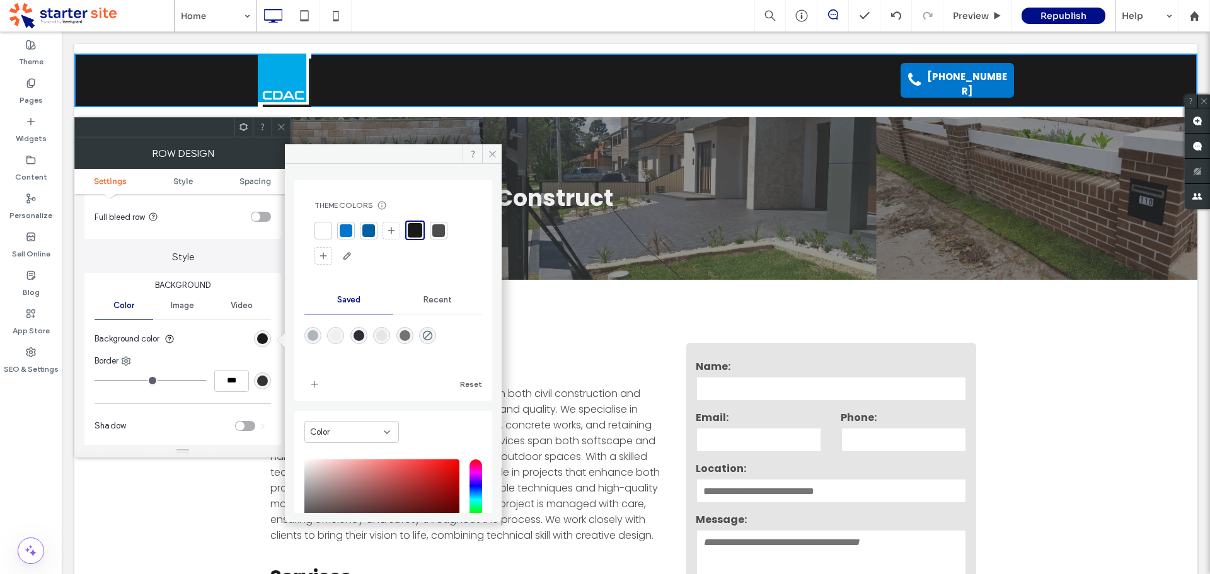
click at [410, 340] on div "rgba(115,115,115,1)" at bounding box center [405, 335] width 11 height 11
type input "*******"
type input "***"
type input "****"
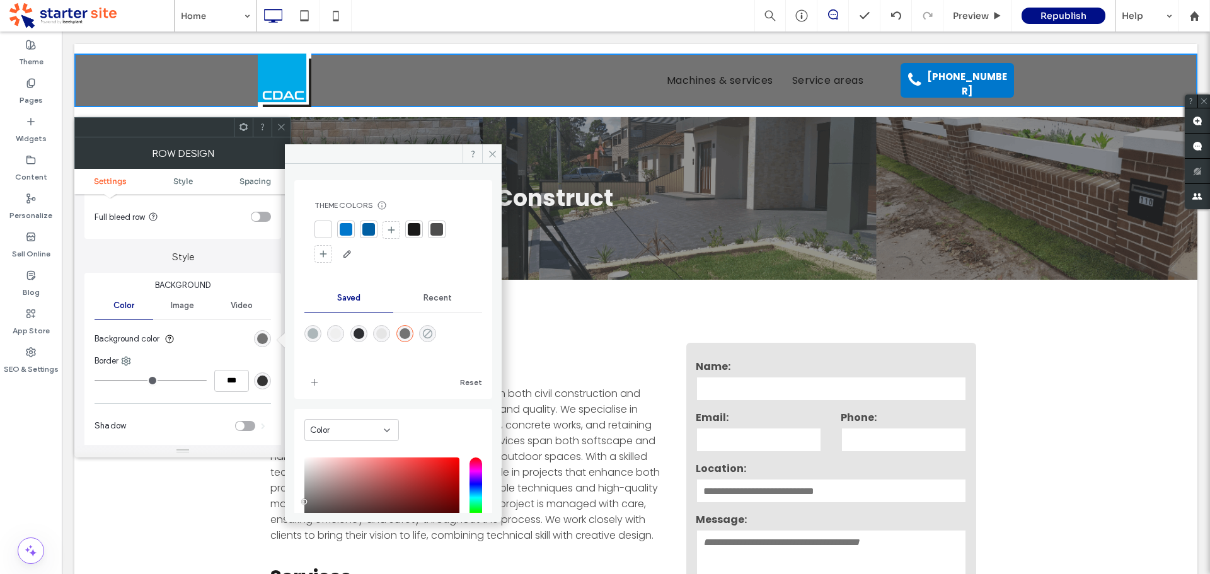
click at [433, 335] on icon "rgba(255,255,255,0)" at bounding box center [427, 333] width 11 height 11
type input "*******"
type input "*"
type input "**"
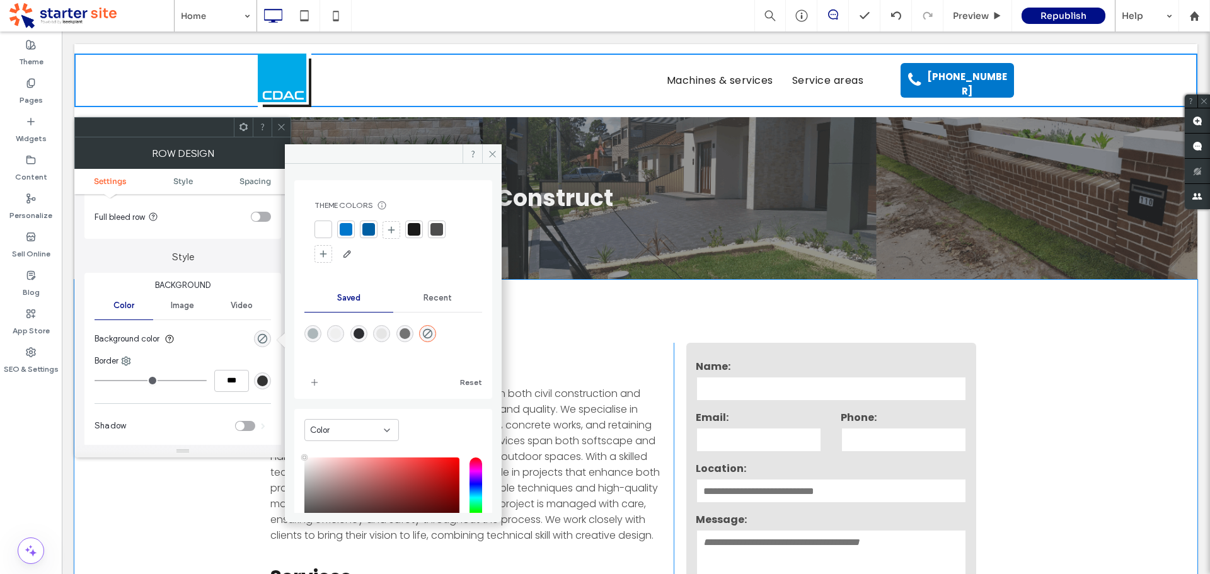
click at [1148, 374] on div "About us Caliber Design and Construct brings expertise in both civil constructi…" at bounding box center [635, 550] width 1123 height 541
